Goal: Task Accomplishment & Management: Use online tool/utility

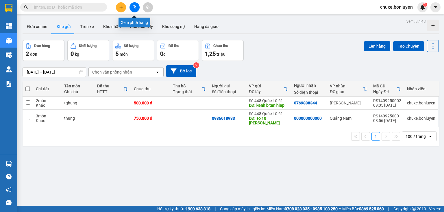
click at [132, 8] on icon "file-add" at bounding box center [134, 7] width 4 height 4
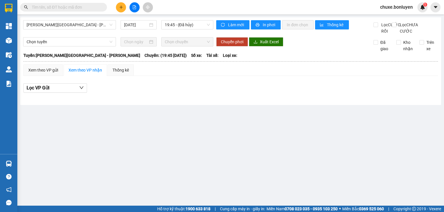
click at [87, 29] on div "[PERSON_NAME][GEOGRAPHIC_DATA] - [PERSON_NAME] [DATE] 19:45 - ([GEOGRAPHIC_DATA…" at bounding box center [118, 27] width 190 height 14
click at [87, 23] on span "[PERSON_NAME][GEOGRAPHIC_DATA] - [PERSON_NAME]" at bounding box center [70, 25] width 86 height 9
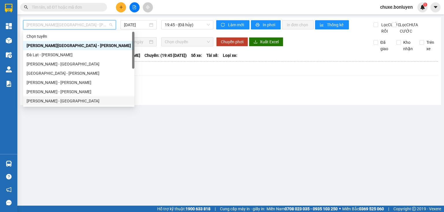
click at [64, 100] on div "[PERSON_NAME] - [GEOGRAPHIC_DATA]" at bounding box center [79, 101] width 104 height 6
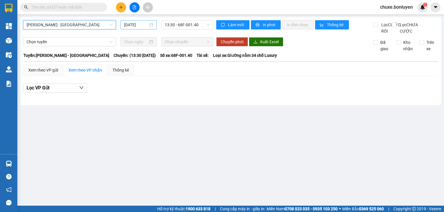
click at [131, 23] on input "[DATE]" at bounding box center [136, 25] width 24 height 6
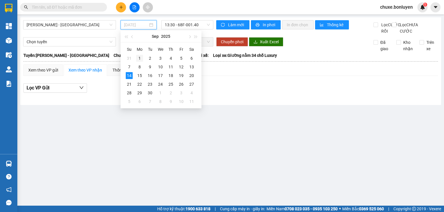
click at [141, 56] on div "1" at bounding box center [139, 58] width 7 height 7
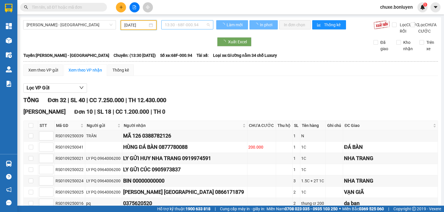
click at [185, 25] on span "13:30 - 68F-000.94" at bounding box center [187, 25] width 45 height 9
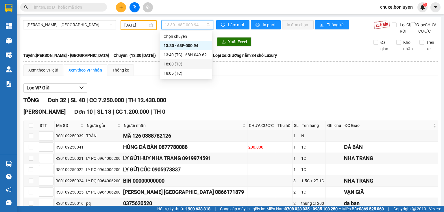
click at [178, 65] on div "18:00 (TC)" at bounding box center [185, 64] width 45 height 6
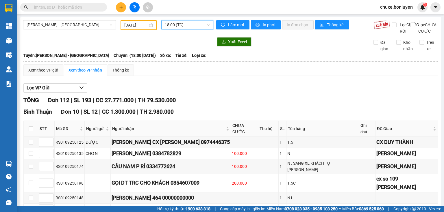
click at [133, 28] on div "[DATE]" at bounding box center [138, 25] width 36 height 10
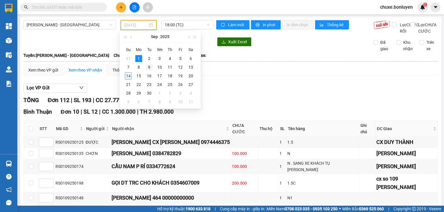
click at [147, 67] on div "9" at bounding box center [149, 67] width 7 height 7
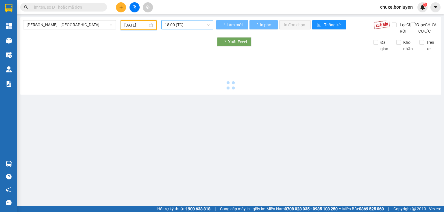
click at [192, 27] on span "18:00 (TC)" at bounding box center [187, 25] width 45 height 9
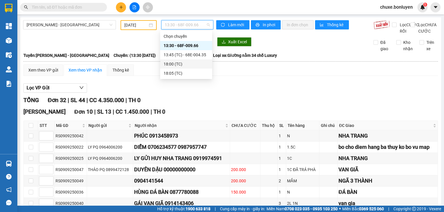
click at [176, 67] on div "18:00 (TC)" at bounding box center [185, 64] width 45 height 6
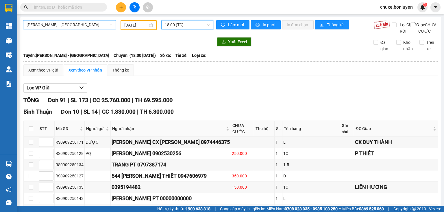
click at [77, 24] on span "[PERSON_NAME] - [GEOGRAPHIC_DATA]" at bounding box center [70, 25] width 86 height 9
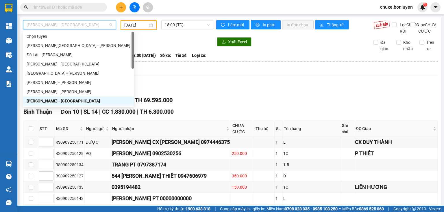
click at [131, 22] on input "[DATE]" at bounding box center [135, 25] width 23 height 6
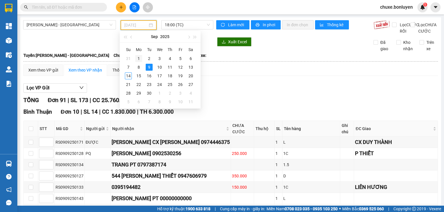
click at [139, 58] on div "1" at bounding box center [138, 58] width 7 height 7
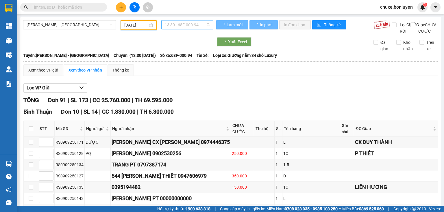
type input "[DATE]"
click at [189, 22] on span "13:30 - 68F-000.94" at bounding box center [187, 25] width 45 height 9
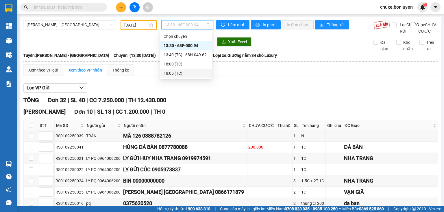
click at [178, 73] on div "18:05 (TC)" at bounding box center [185, 73] width 45 height 6
